Goal: Obtain resource: Download file/media

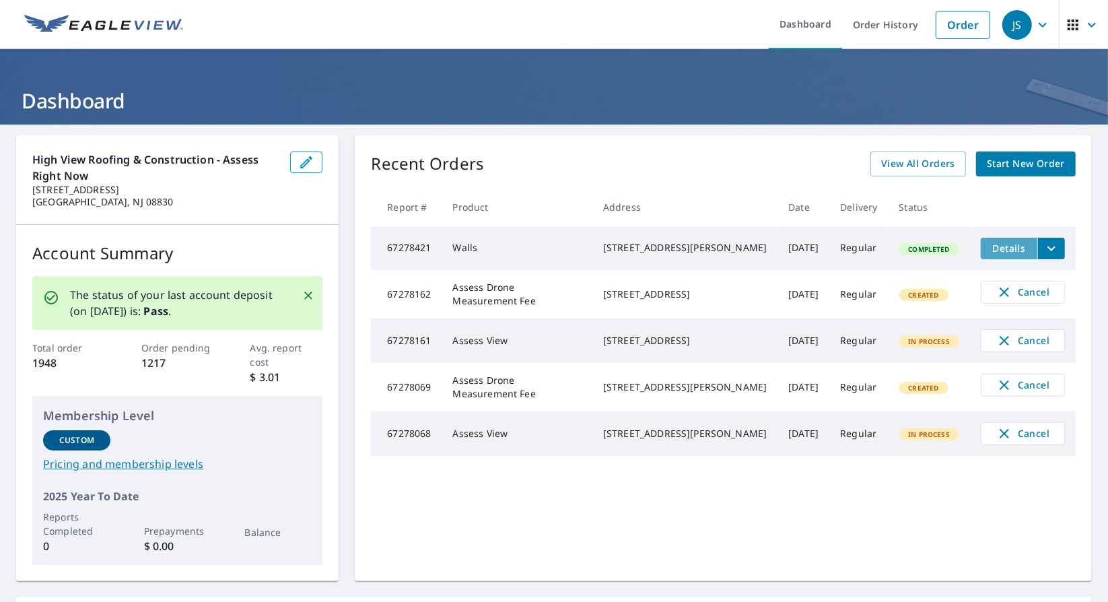
click at [990, 252] on span "Details" at bounding box center [1009, 248] width 40 height 13
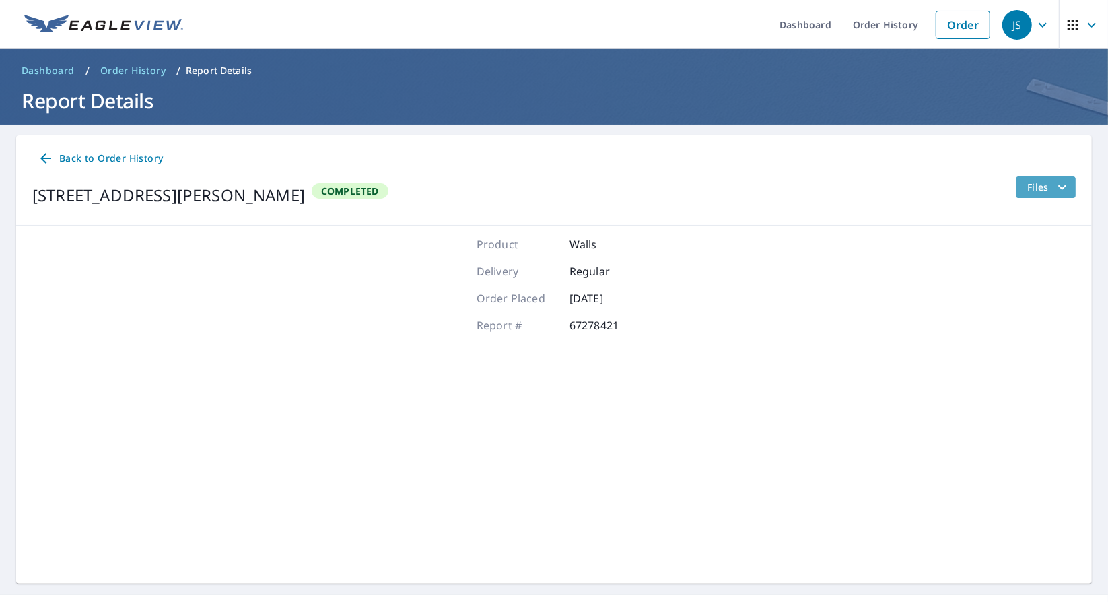
click at [1032, 182] on span "Files" at bounding box center [1049, 187] width 43 height 16
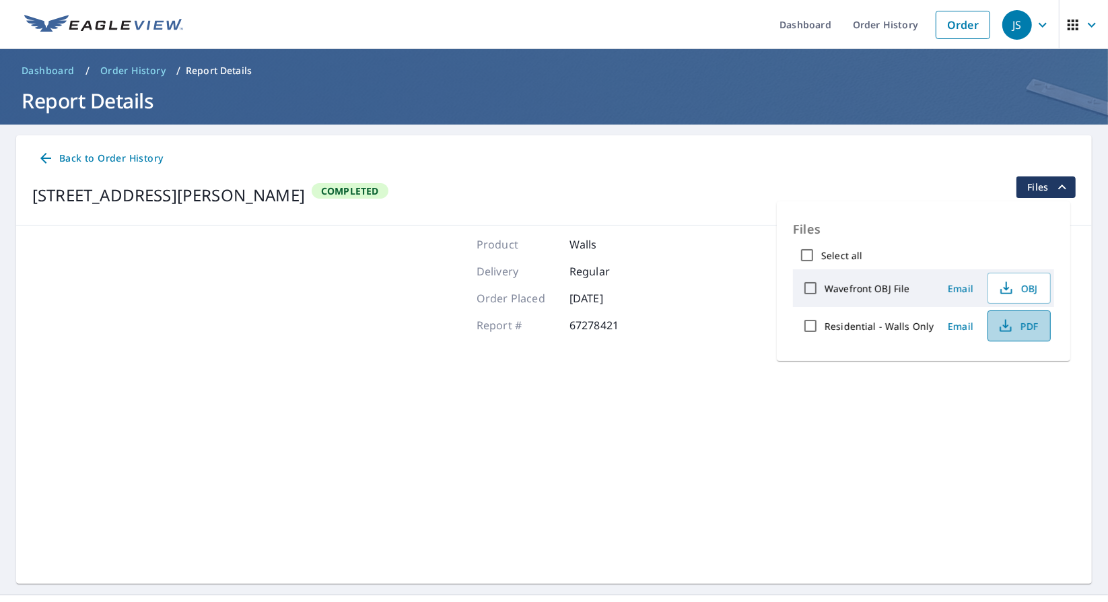
click at [1013, 323] on span "PDF" at bounding box center [1018, 326] width 43 height 16
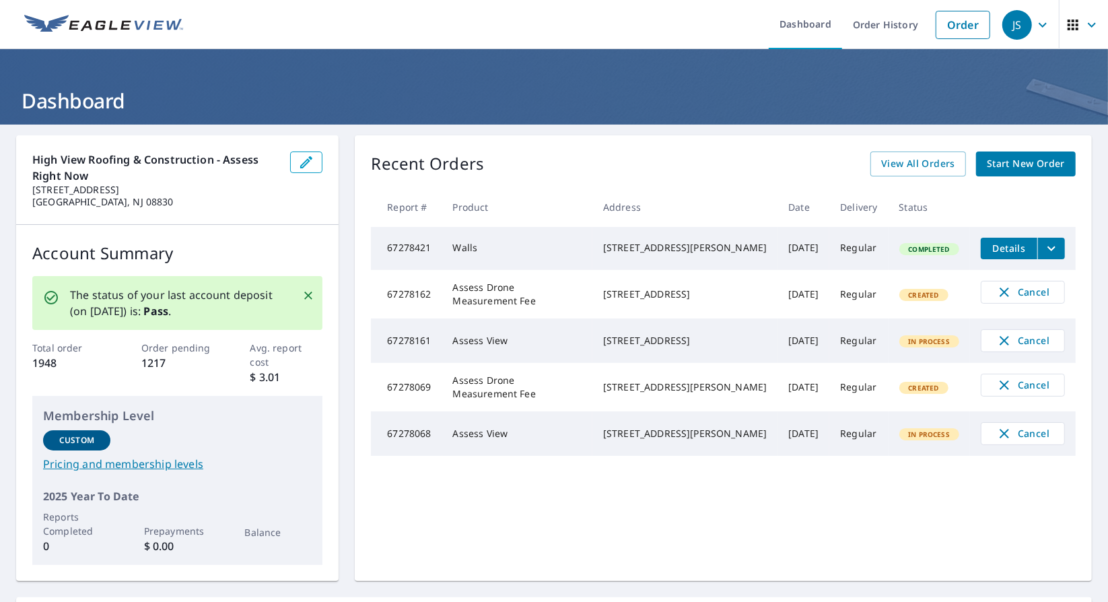
click at [908, 393] on span "Created" at bounding box center [924, 387] width 46 height 9
click at [905, 439] on span "In Process" at bounding box center [930, 434] width 58 height 9
click at [930, 439] on span "In Process" at bounding box center [930, 434] width 58 height 9
click at [901, 168] on span "View All Orders" at bounding box center [918, 164] width 74 height 17
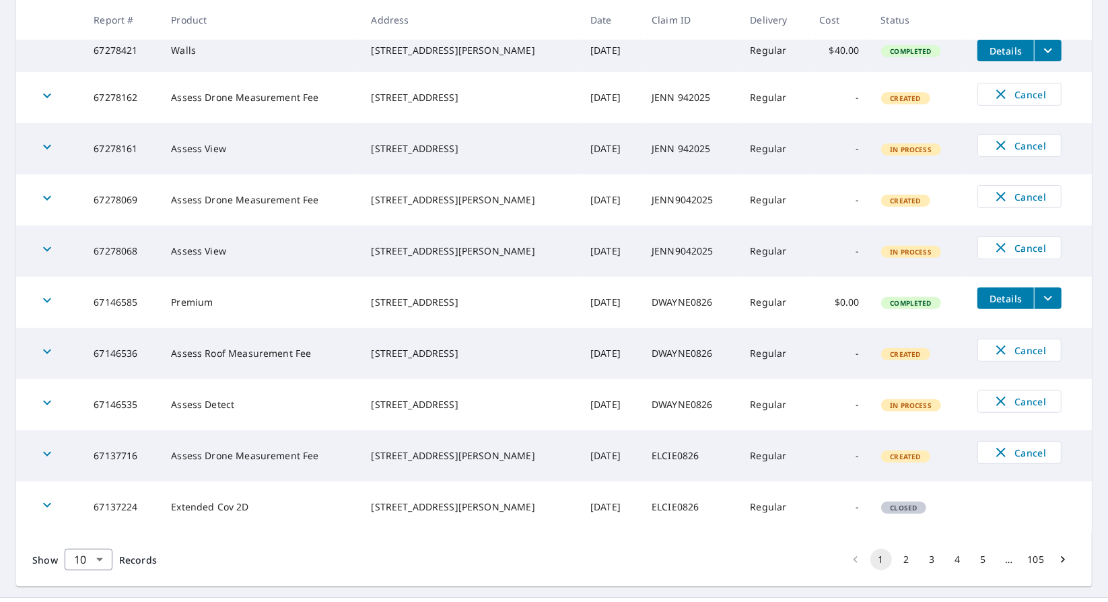
scroll to position [303, 0]
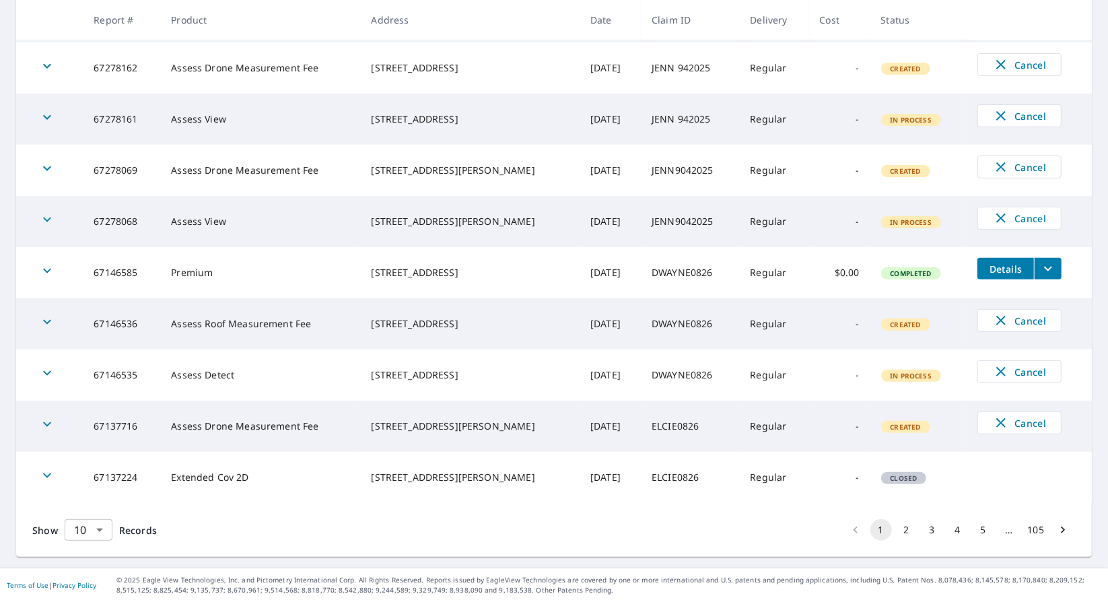
click at [105, 528] on body "JS JS Dashboard Order History Order JS Dashboard / Order History Order History …" at bounding box center [554, 301] width 1108 height 602
click at [93, 567] on li "100" at bounding box center [88, 574] width 48 height 24
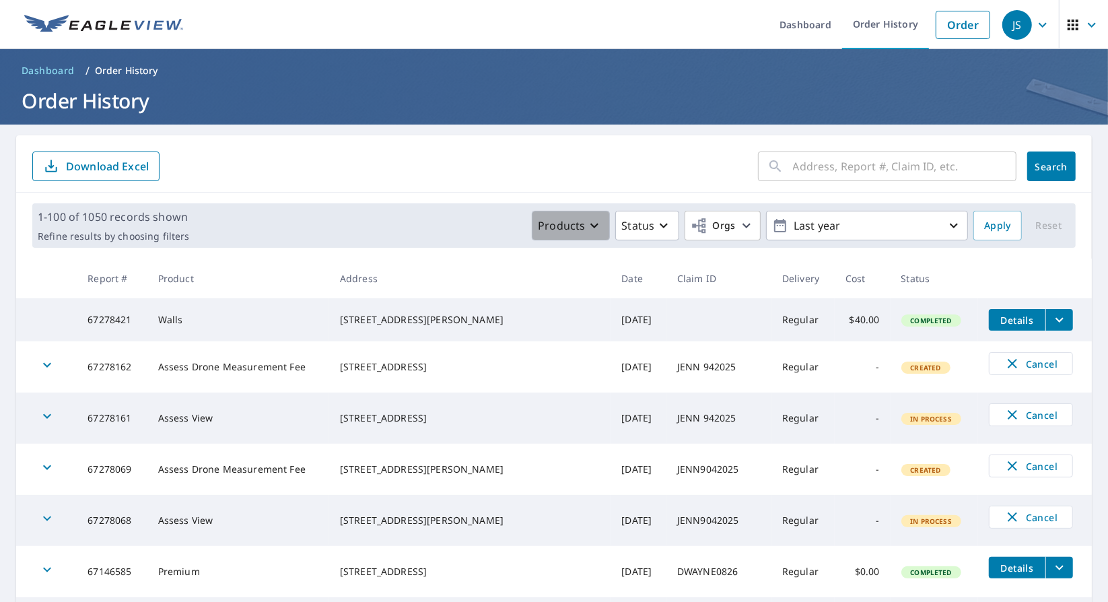
click at [564, 236] on button "Products" at bounding box center [571, 226] width 78 height 30
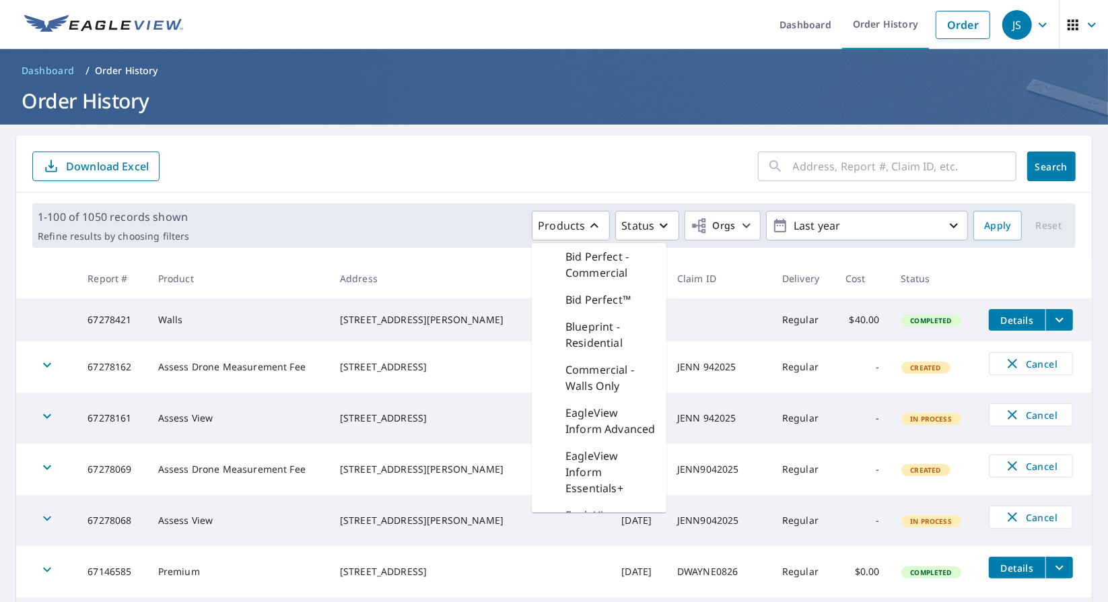
click at [647, 60] on ol "Dashboard / Order History" at bounding box center [554, 71] width 1076 height 22
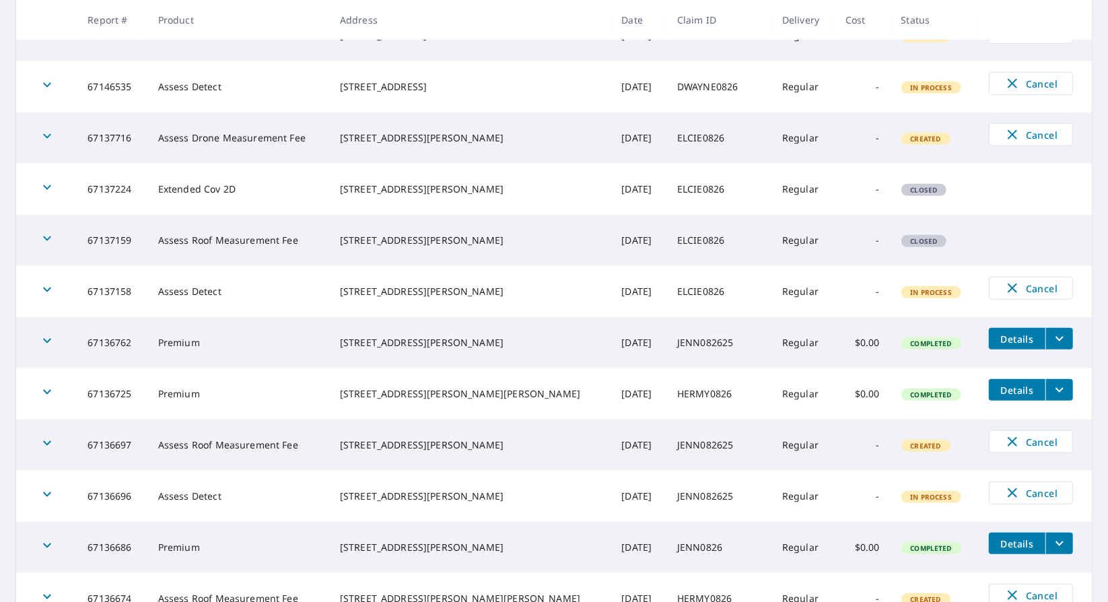
scroll to position [606, 0]
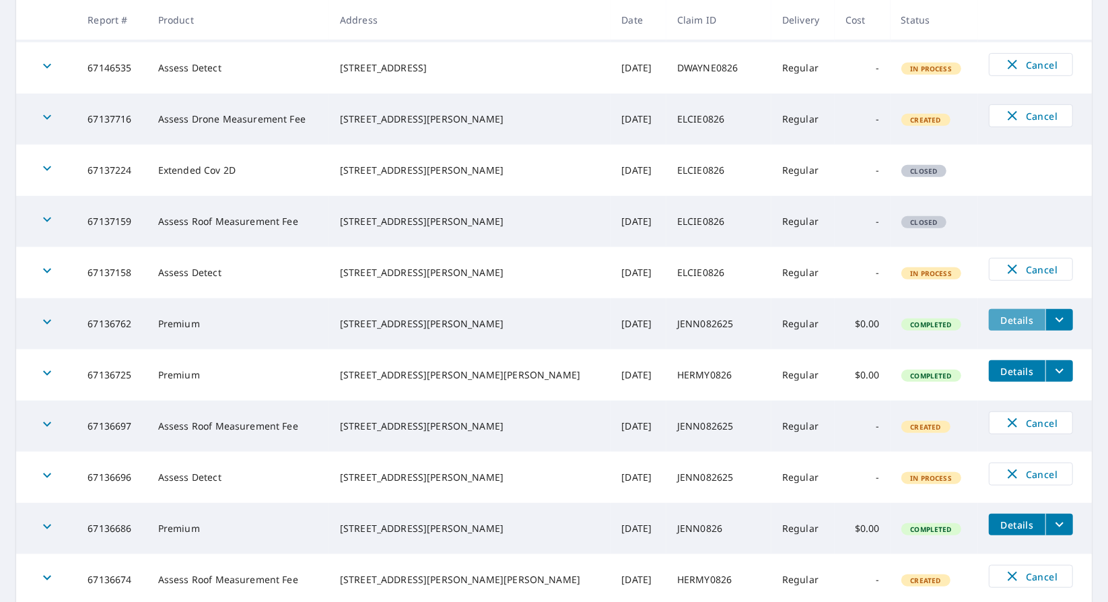
click at [997, 327] on span "Details" at bounding box center [1017, 320] width 40 height 13
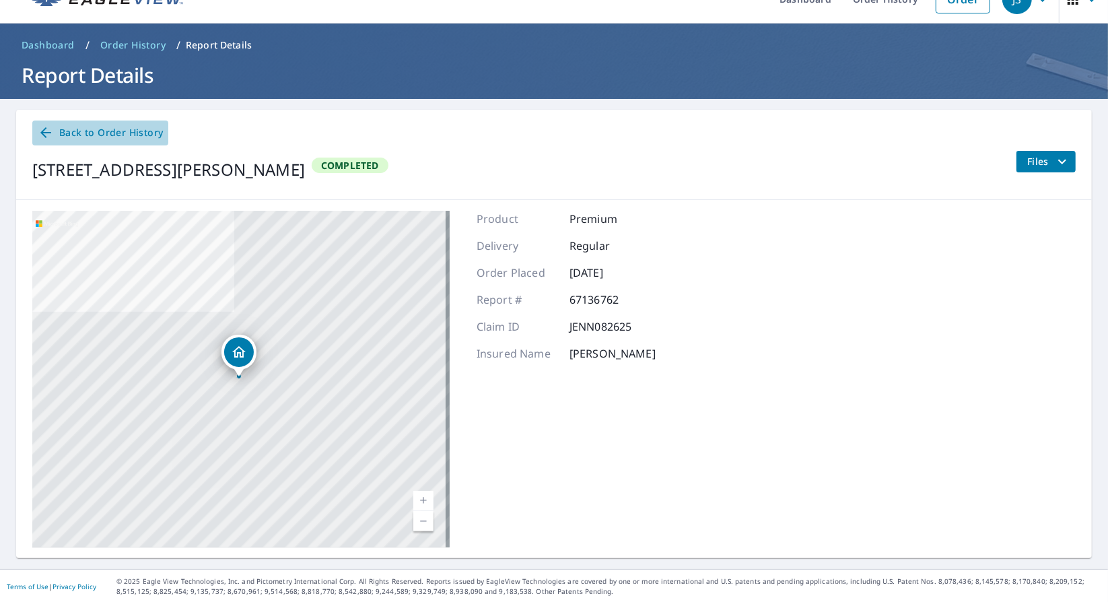
click at [66, 127] on span "Back to Order History" at bounding box center [100, 133] width 125 height 17
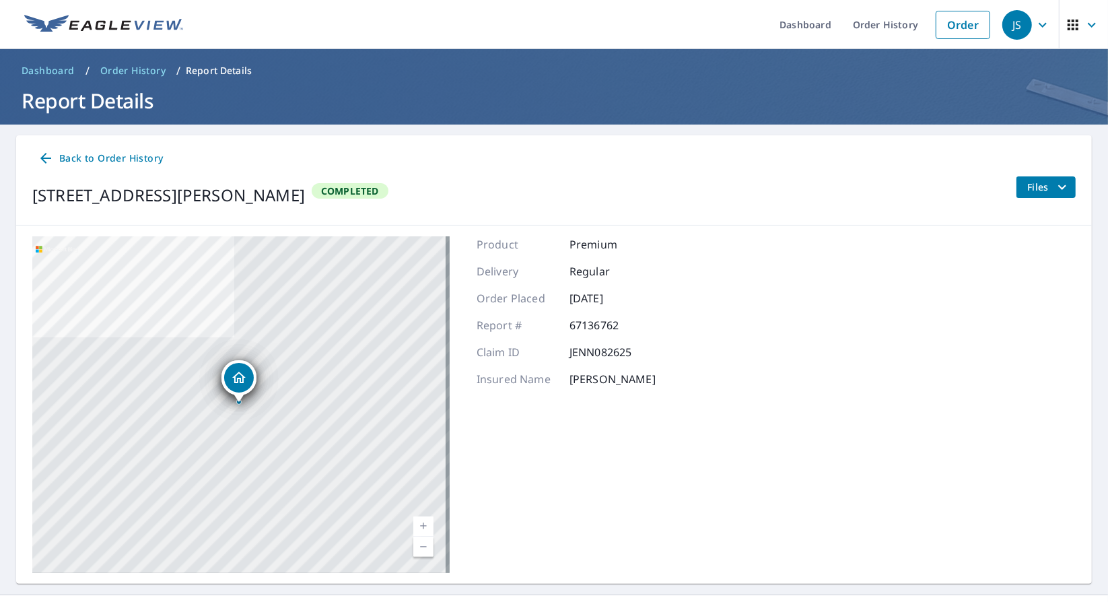
click at [604, 348] on p "JENN082625" at bounding box center [610, 352] width 81 height 16
click at [1033, 189] on span "Files" at bounding box center [1049, 187] width 43 height 16
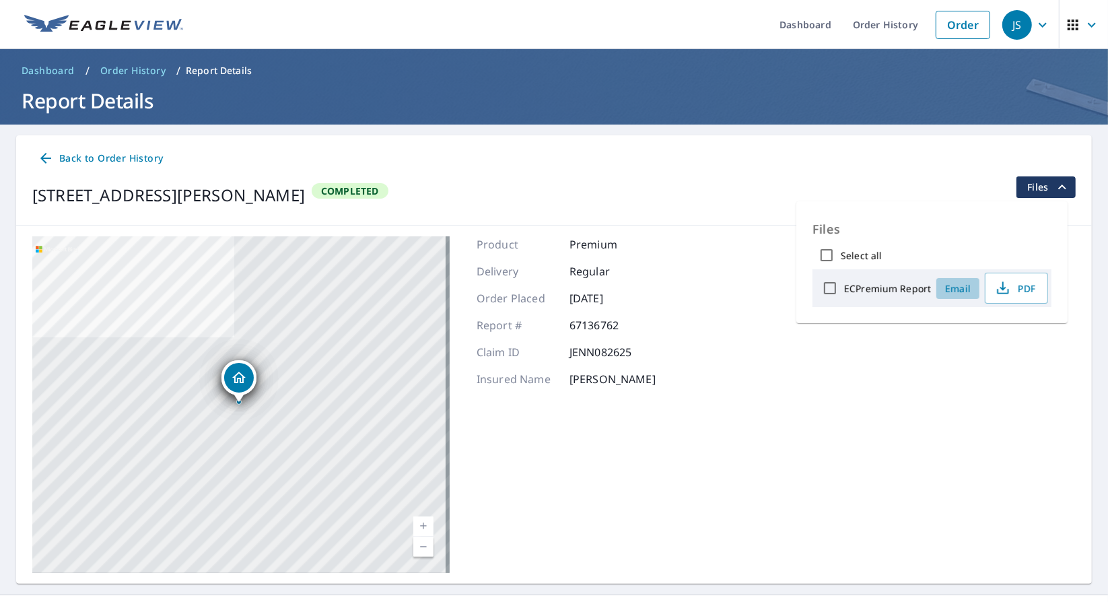
click at [965, 287] on span "Email" at bounding box center [958, 288] width 32 height 13
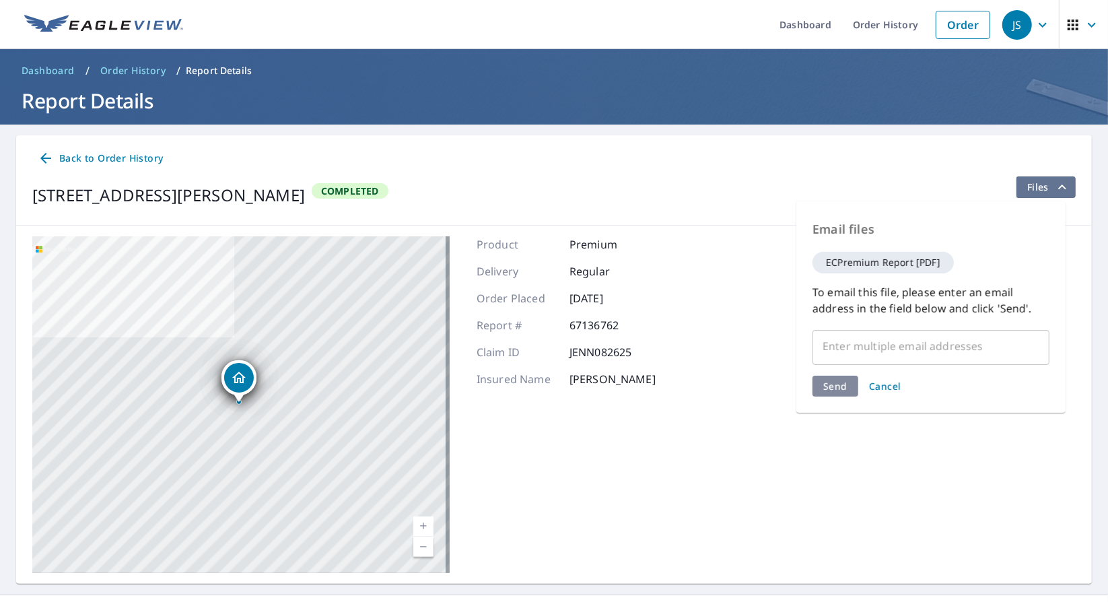
click at [1028, 182] on span "Files" at bounding box center [1049, 187] width 43 height 16
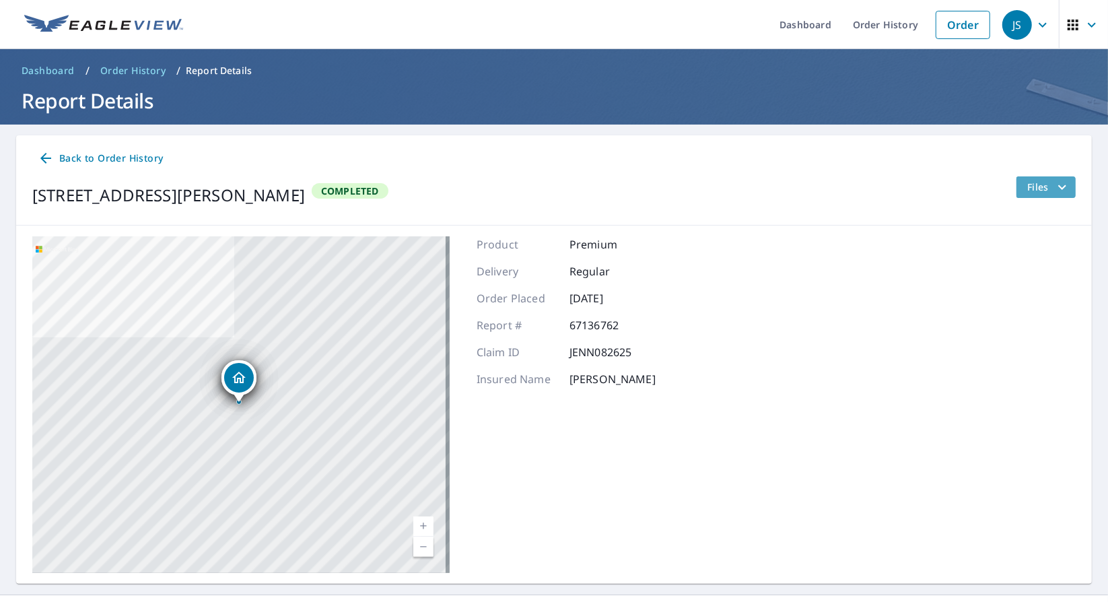
click at [1028, 180] on span "Files" at bounding box center [1049, 187] width 43 height 16
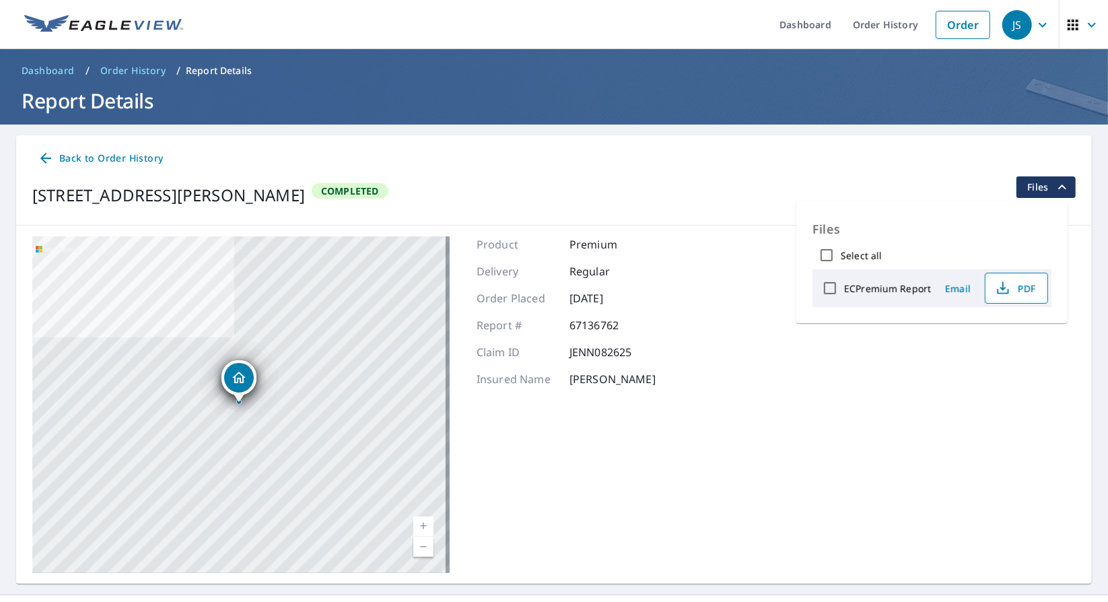
click at [1003, 286] on icon "button" at bounding box center [1003, 288] width 16 height 16
